Goal: Find specific page/section: Find specific page/section

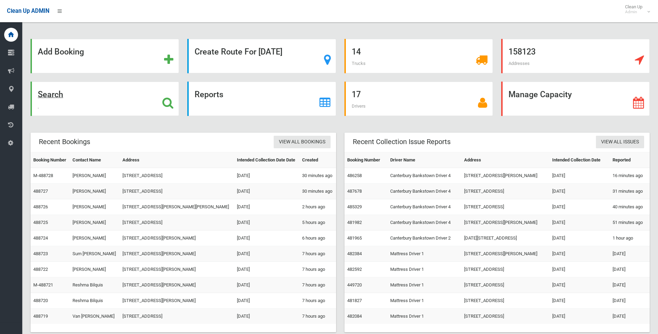
click at [61, 96] on strong "Search" at bounding box center [50, 94] width 25 height 10
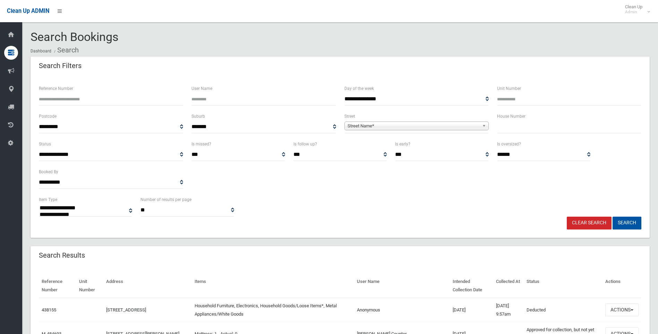
select select
click at [362, 123] on span "Street Name*" at bounding box center [413, 126] width 132 height 8
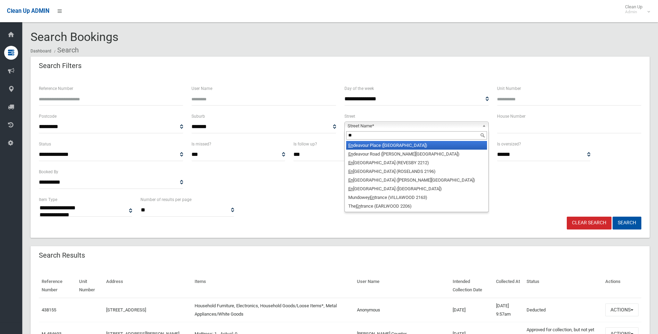
type input "**"
click at [365, 144] on li "En deavour Place ([GEOGRAPHIC_DATA])" at bounding box center [416, 145] width 141 height 9
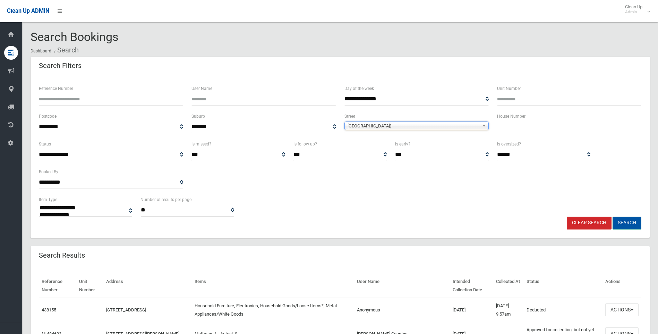
click at [625, 219] on button "Search" at bounding box center [626, 222] width 29 height 13
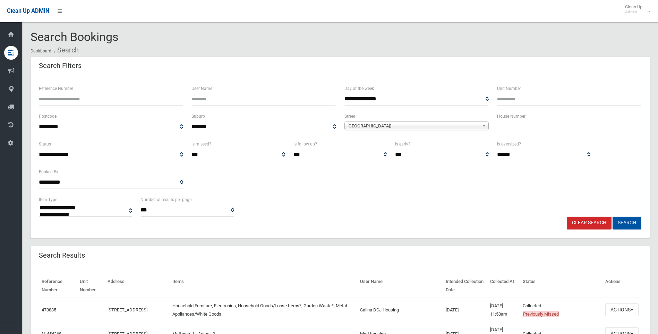
select select
